Goal: Transaction & Acquisition: Purchase product/service

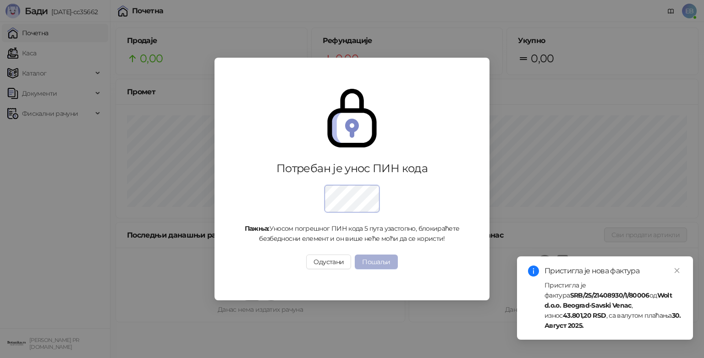
click at [374, 267] on button "Пошаљи" at bounding box center [376, 262] width 43 height 15
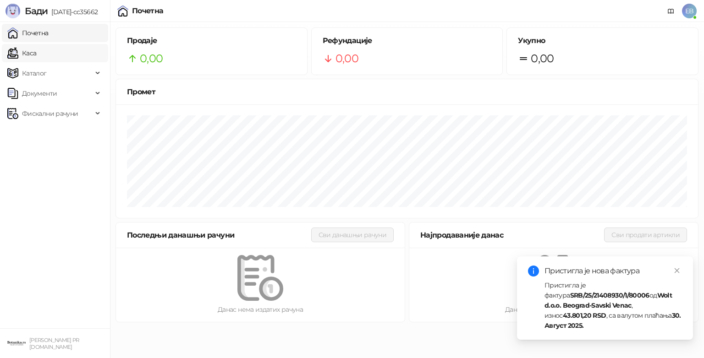
click at [35, 46] on link "Каса" at bounding box center [21, 53] width 29 height 18
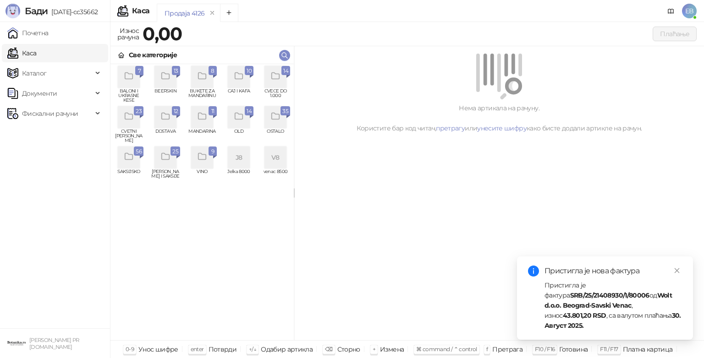
click at [277, 78] on icon "grid" at bounding box center [275, 76] width 11 height 11
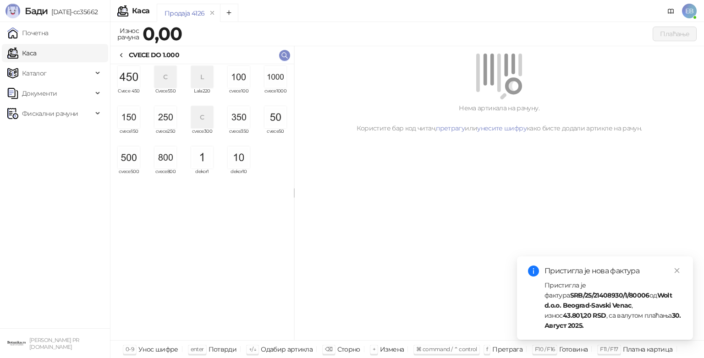
click at [277, 78] on img "grid" at bounding box center [275, 77] width 22 height 22
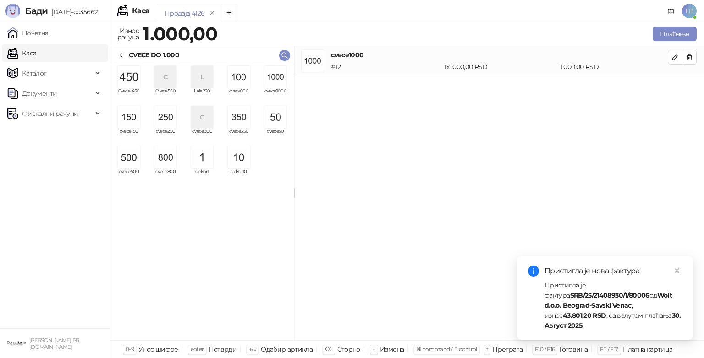
click at [277, 78] on img "grid" at bounding box center [275, 77] width 22 height 22
click at [127, 160] on img "grid" at bounding box center [129, 158] width 22 height 22
click at [237, 73] on img "grid" at bounding box center [239, 77] width 22 height 22
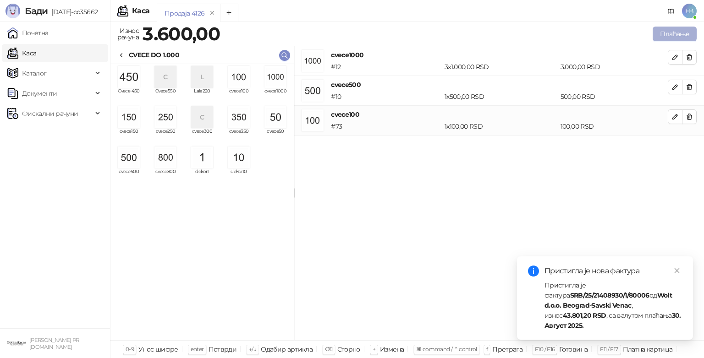
click at [667, 29] on button "Плаћање" at bounding box center [675, 34] width 44 height 15
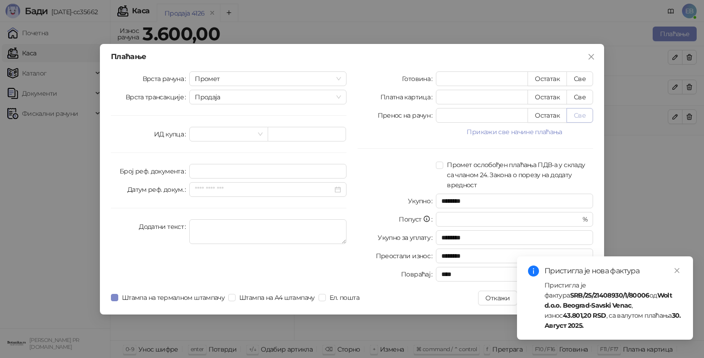
click at [574, 114] on button "Све" at bounding box center [580, 115] width 27 height 15
type input "****"
click at [677, 274] on icon "close" at bounding box center [677, 271] width 6 height 6
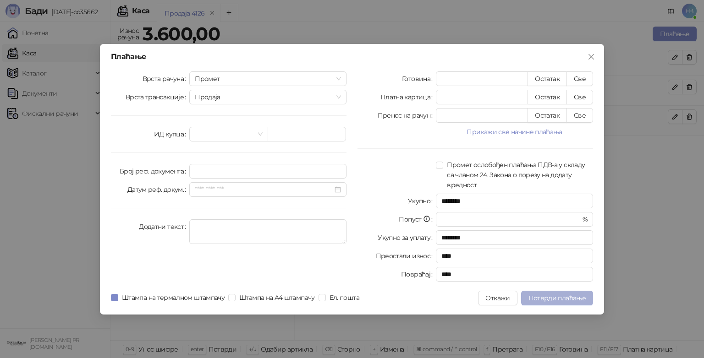
click at [583, 301] on span "Потврди плаћање" at bounding box center [556, 298] width 57 height 8
